Goal: Find specific page/section: Find specific page/section

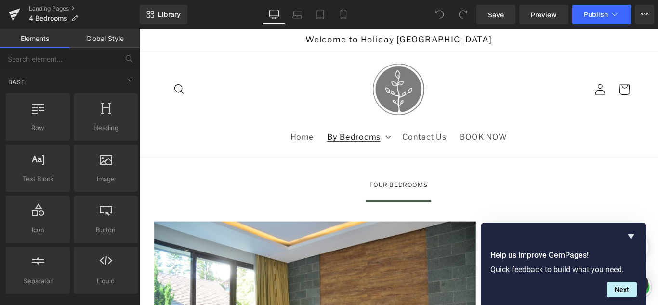
click at [373, 146] on span "By Bedrooms" at bounding box center [380, 149] width 60 height 11
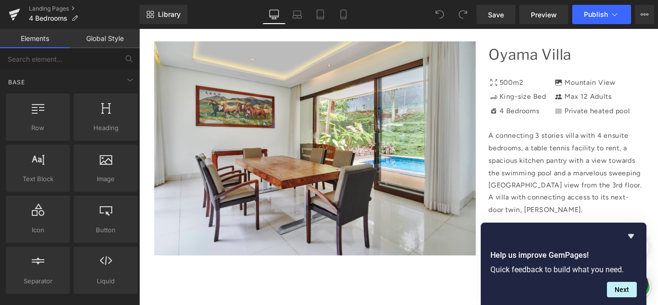
scroll to position [915, 0]
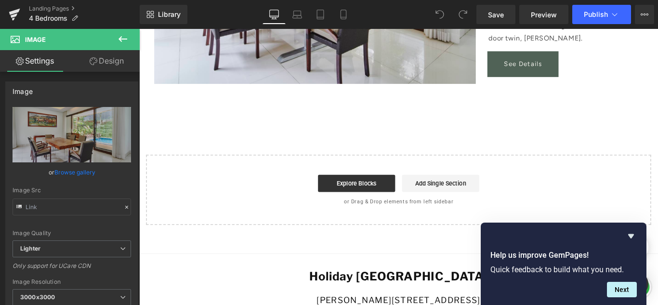
type input "[URL][DOMAIN_NAME]"
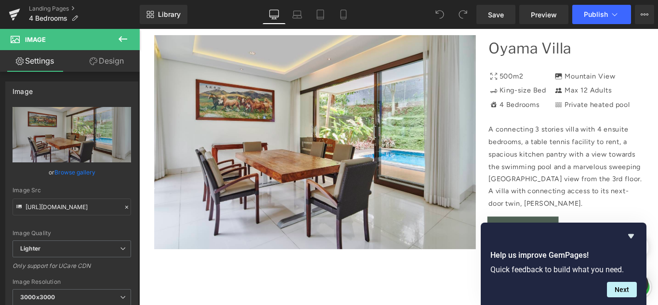
scroll to position [674, 0]
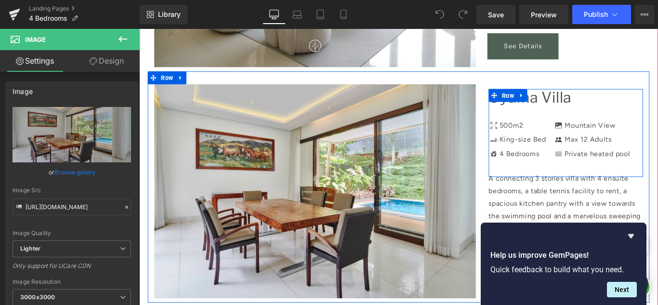
click at [611, 97] on div "Icon 500m2 Text Block Icon King-size Bed Text Block Icon 4 Bedrooms Text Block …" at bounding box center [617, 145] width 173 height 99
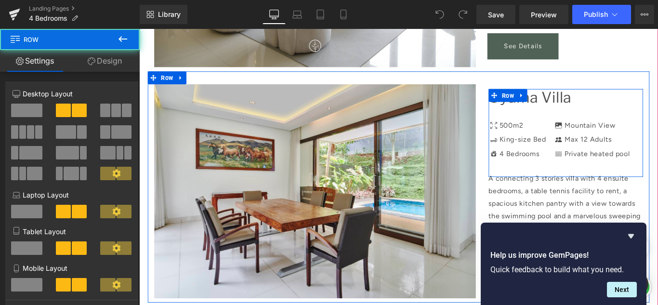
click at [610, 97] on div "Icon 500m2 Text Block Icon King-size Bed Text Block Icon 4 Bedrooms Text Block …" at bounding box center [617, 145] width 173 height 99
